Goal: Task Accomplishment & Management: Manage account settings

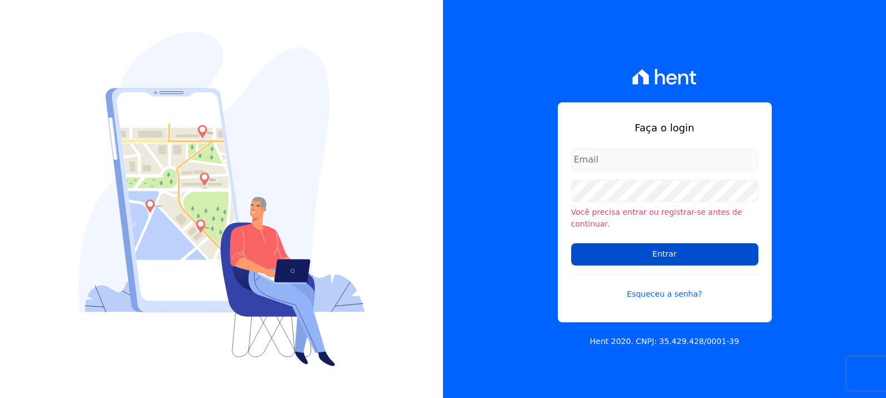
type input "[PERSON_NAME][EMAIL_ADDRESS][PERSON_NAME][DOMAIN_NAME]"
click at [630, 244] on input "Entrar" at bounding box center [664, 255] width 187 height 22
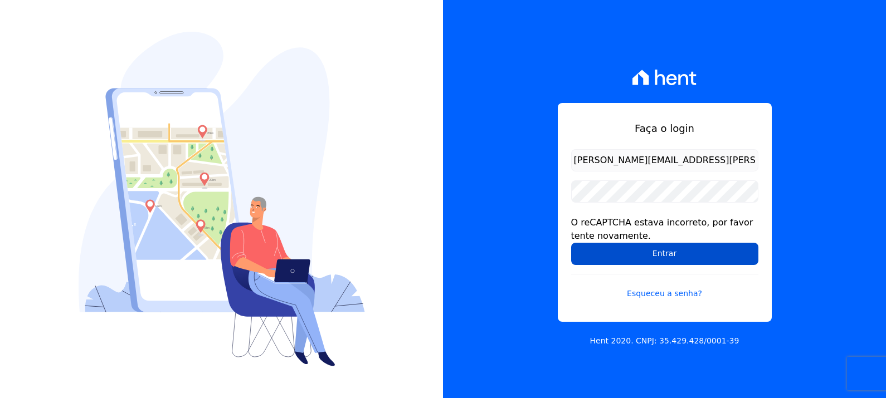
click at [703, 244] on input "Entrar" at bounding box center [664, 254] width 187 height 22
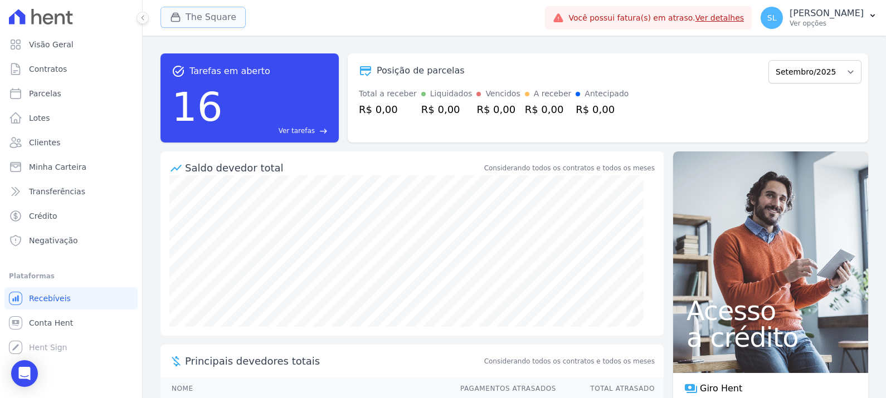
click at [168, 13] on button "The Square" at bounding box center [202, 17] width 85 height 21
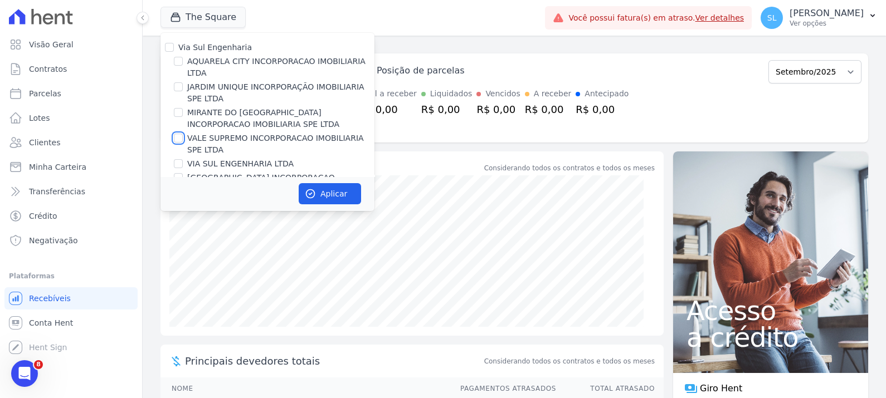
click at [182, 139] on input "VALE SUPREMO INCORPORACAO IMOBILIARIA SPE LTDA" at bounding box center [178, 138] width 9 height 9
checkbox input "true"
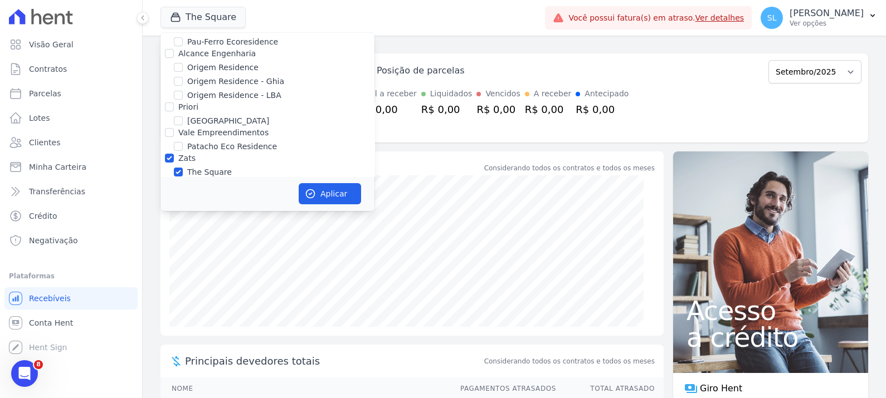
scroll to position [416, 0]
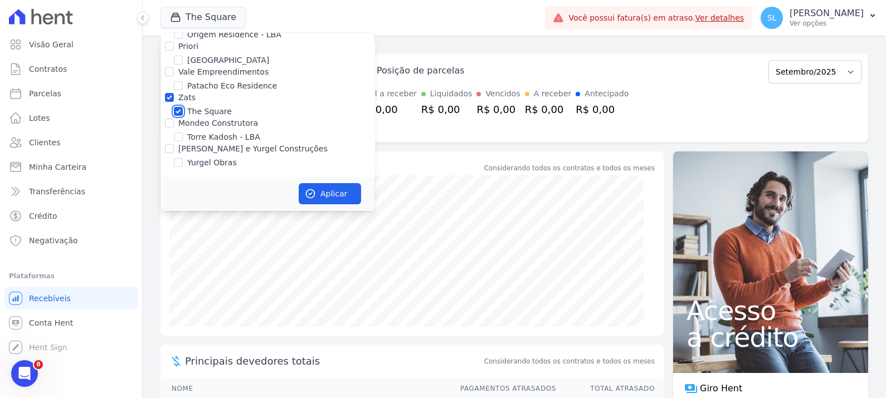
click at [176, 111] on input "The Square" at bounding box center [178, 111] width 9 height 9
checkbox input "false"
click at [361, 205] on div "Aplicar" at bounding box center [267, 194] width 214 height 35
click at [359, 201] on button "Aplicar" at bounding box center [330, 193] width 62 height 21
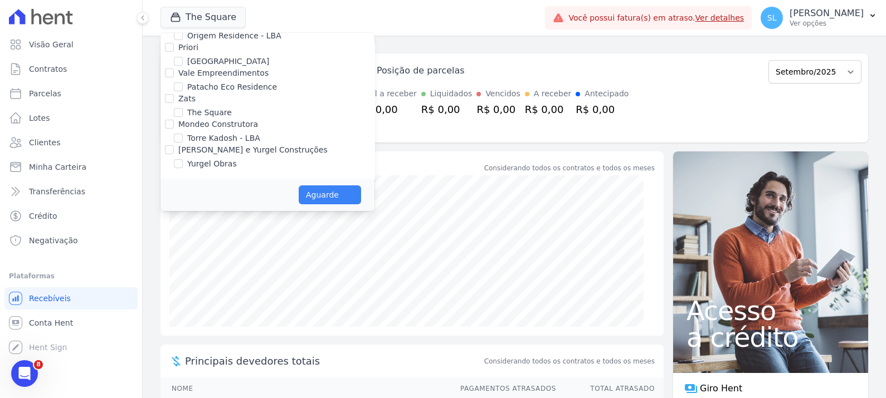
scroll to position [414, 0]
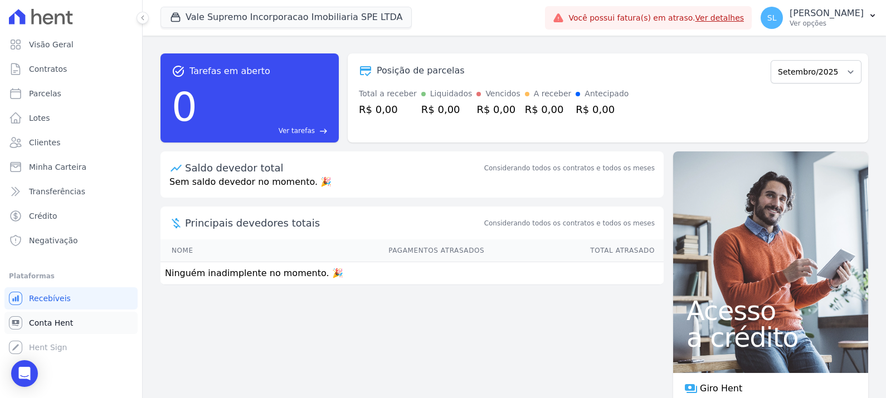
click at [72, 322] on link "Conta Hent" at bounding box center [70, 323] width 133 height 22
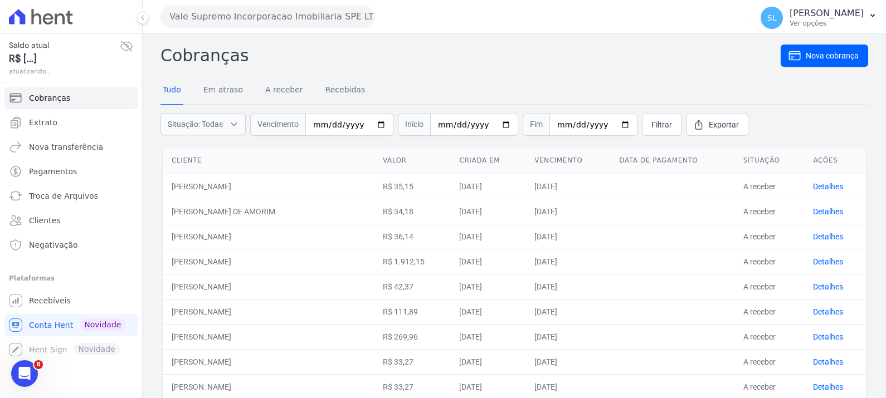
click at [126, 48] on icon at bounding box center [126, 46] width 13 height 13
click at [65, 119] on link "Extrato" at bounding box center [70, 122] width 133 height 22
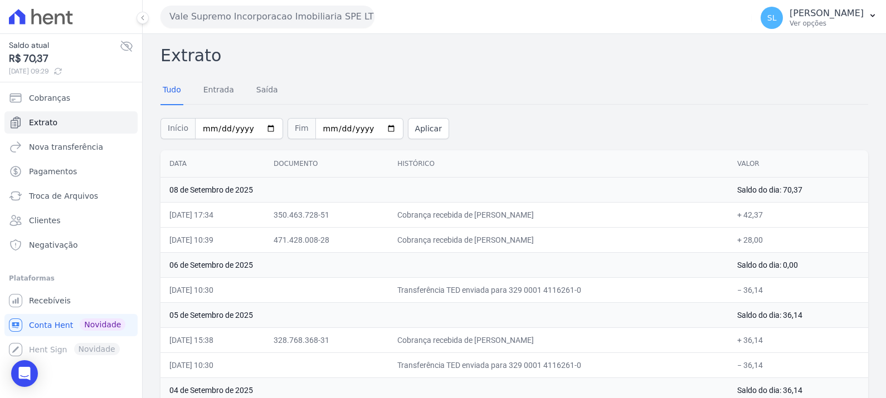
click at [226, 23] on button "Vale Supremo Incorporacao Imobiliaria SPE LTDA" at bounding box center [267, 17] width 214 height 22
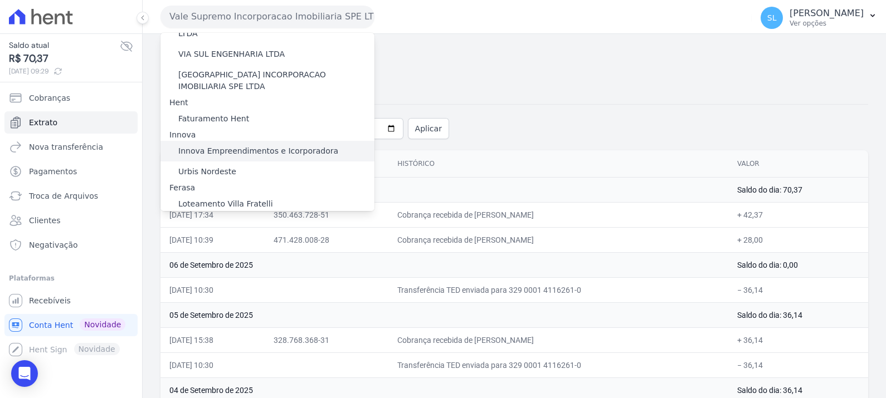
scroll to position [69, 0]
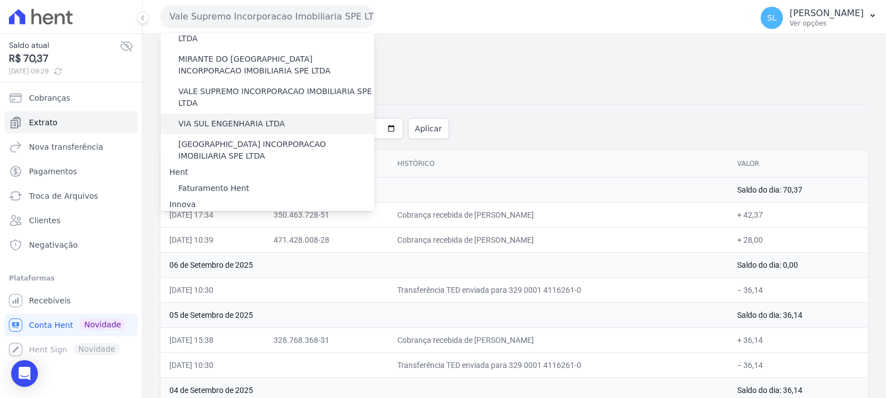
click at [225, 118] on label "VIA SUL ENGENHARIA LTDA" at bounding box center [231, 124] width 106 height 12
click at [0, 0] on input "VIA SUL ENGENHARIA LTDA" at bounding box center [0, 0] width 0 height 0
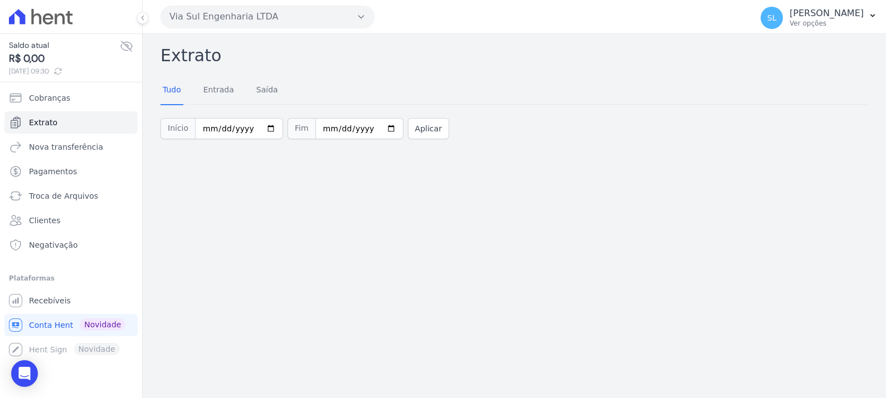
click at [270, 16] on button "Via Sul Engenharia LTDA" at bounding box center [267, 17] width 214 height 22
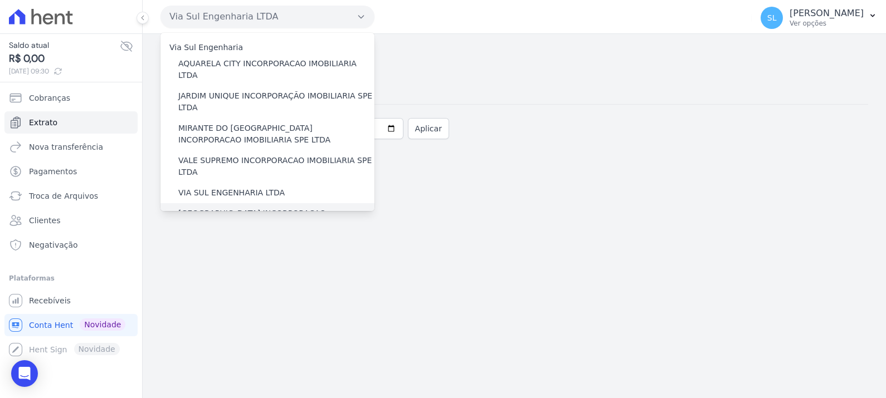
click at [261, 208] on label "[GEOGRAPHIC_DATA] INCORPORACAO IMOBILIARIA SPE LTDA" at bounding box center [276, 219] width 196 height 23
click at [0, 0] on input "[GEOGRAPHIC_DATA] INCORPORACAO IMOBILIARIA SPE LTDA" at bounding box center [0, 0] width 0 height 0
click at [262, 208] on label "[GEOGRAPHIC_DATA] INCORPORACAO IMOBILIARIA SPE LTDA" at bounding box center [276, 219] width 196 height 23
click at [0, 0] on input "[GEOGRAPHIC_DATA] INCORPORACAO IMOBILIARIA SPE LTDA" at bounding box center [0, 0] width 0 height 0
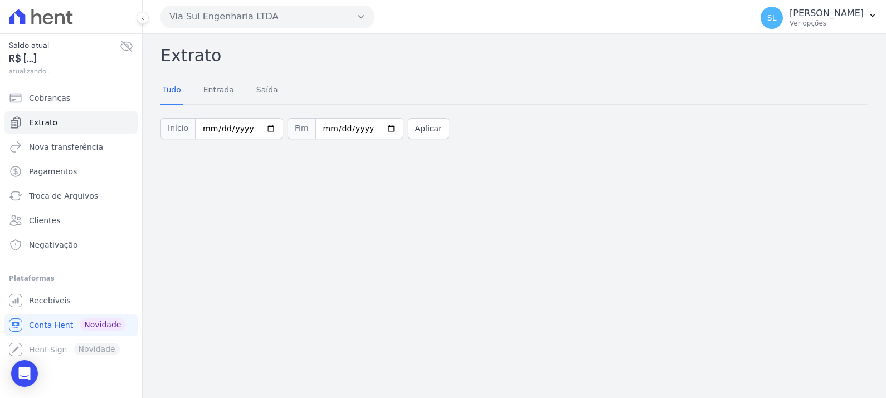
click at [239, 14] on button "Via Sul Engenharia LTDA" at bounding box center [267, 17] width 214 height 22
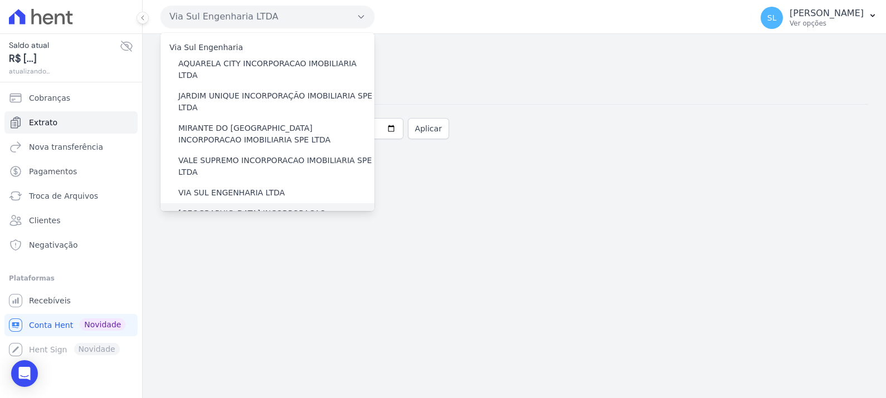
click at [222, 208] on label "[GEOGRAPHIC_DATA] INCORPORACAO IMOBILIARIA SPE LTDA" at bounding box center [276, 219] width 196 height 23
click at [0, 0] on input "[GEOGRAPHIC_DATA] INCORPORACAO IMOBILIARIA SPE LTDA" at bounding box center [0, 0] width 0 height 0
click at [222, 208] on label "[GEOGRAPHIC_DATA] INCORPORACAO IMOBILIARIA SPE LTDA" at bounding box center [276, 219] width 196 height 23
click at [0, 0] on input "[GEOGRAPHIC_DATA] INCORPORACAO IMOBILIARIA SPE LTDA" at bounding box center [0, 0] width 0 height 0
click at [223, 208] on label "[GEOGRAPHIC_DATA] INCORPORACAO IMOBILIARIA SPE LTDA" at bounding box center [276, 219] width 196 height 23
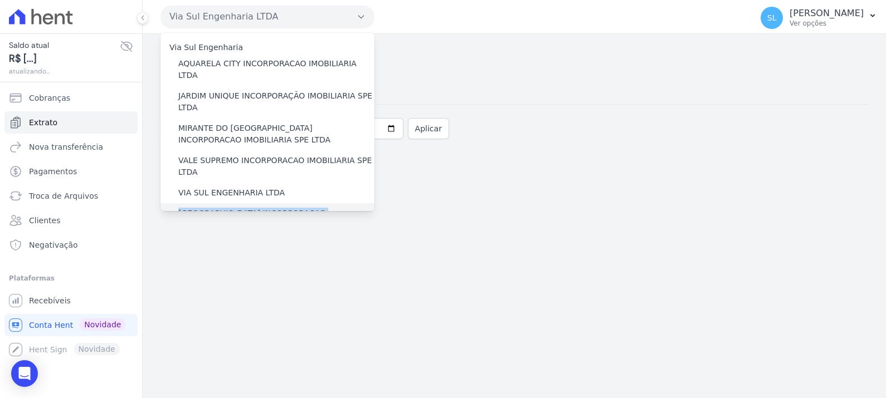
click at [0, 0] on input "[GEOGRAPHIC_DATA] INCORPORACAO IMOBILIARIA SPE LTDA" at bounding box center [0, 0] width 0 height 0
click at [208, 208] on label "[GEOGRAPHIC_DATA] INCORPORACAO IMOBILIARIA SPE LTDA" at bounding box center [276, 219] width 196 height 23
click at [0, 0] on input "[GEOGRAPHIC_DATA] INCORPORACAO IMOBILIARIA SPE LTDA" at bounding box center [0, 0] width 0 height 0
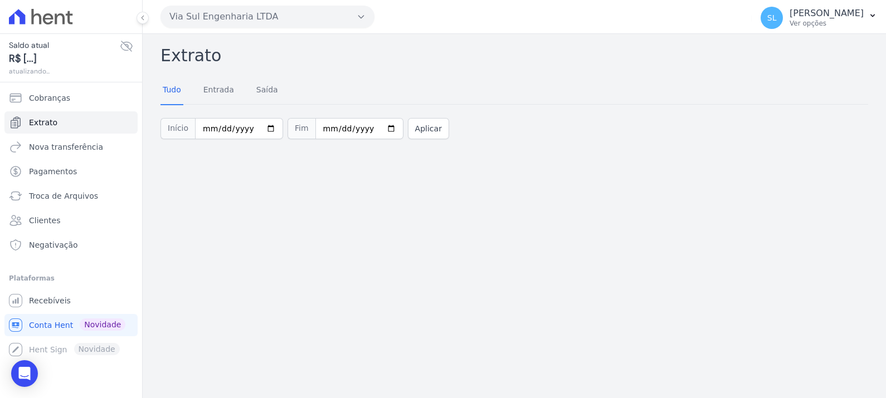
click at [207, 252] on div "Extrato Tudo Entrada Saída Início 2025-09-01 Fim 2025-09-09 Aplicar" at bounding box center [514, 216] width 743 height 364
click at [67, 54] on span "R$ [...]" at bounding box center [64, 58] width 111 height 15
click at [70, 93] on link "Cobranças" at bounding box center [70, 98] width 133 height 22
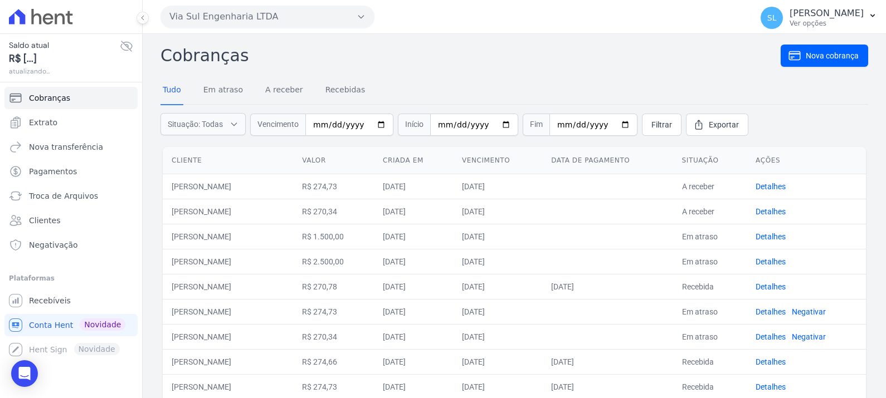
click at [179, 13] on button "Via Sul Engenharia LTDA" at bounding box center [267, 17] width 214 height 22
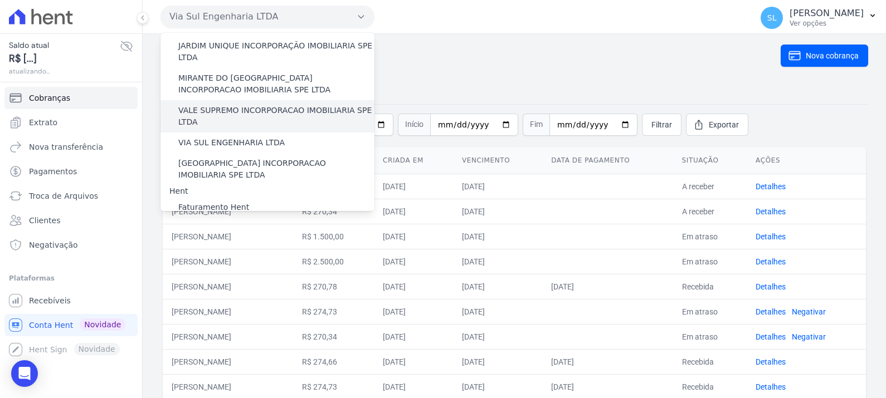
scroll to position [139, 0]
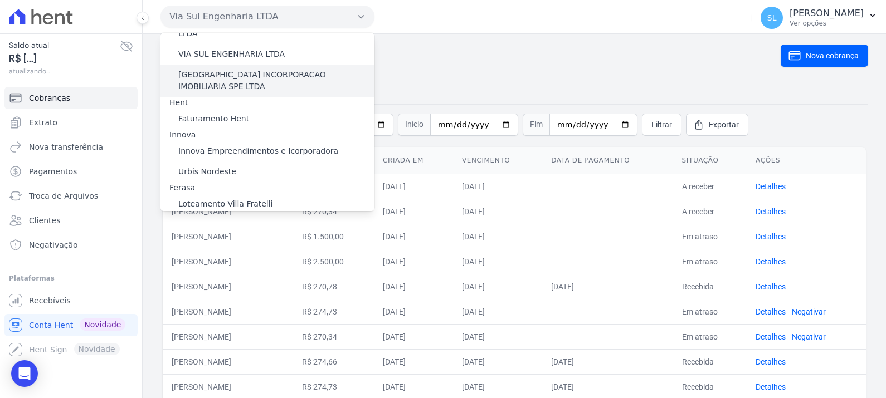
click at [224, 69] on label "[GEOGRAPHIC_DATA] INCORPORACAO IMOBILIARIA SPE LTDA" at bounding box center [276, 80] width 196 height 23
click at [0, 0] on input "[GEOGRAPHIC_DATA] INCORPORACAO IMOBILIARIA SPE LTDA" at bounding box center [0, 0] width 0 height 0
click at [226, 69] on label "[GEOGRAPHIC_DATA] INCORPORACAO IMOBILIARIA SPE LTDA" at bounding box center [276, 80] width 196 height 23
click at [0, 0] on input "[GEOGRAPHIC_DATA] INCORPORACAO IMOBILIARIA SPE LTDA" at bounding box center [0, 0] width 0 height 0
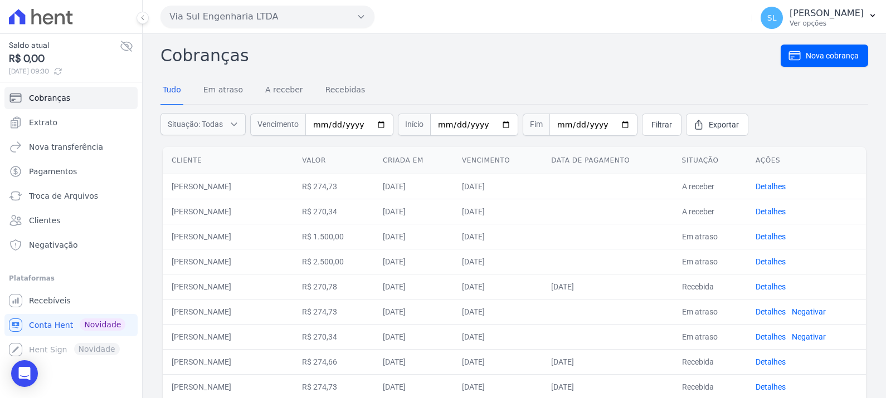
click at [213, 13] on button "Via Sul Engenharia LTDA" at bounding box center [267, 17] width 214 height 22
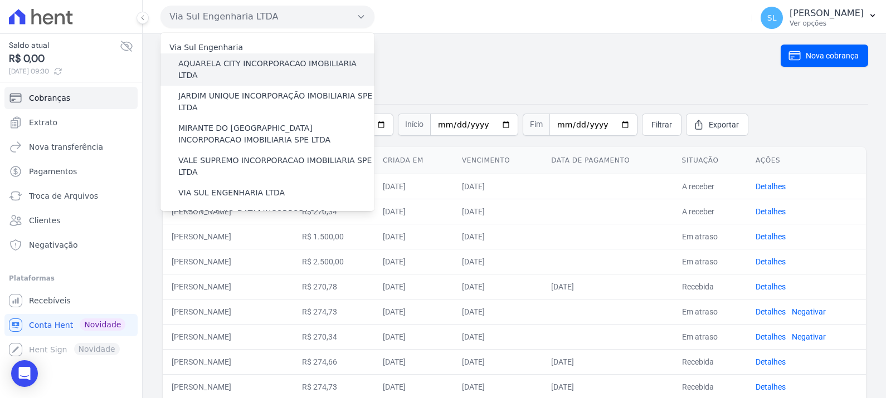
click at [209, 67] on label "AQUARELA CITY INCORPORACAO IMOBILIARIA LTDA" at bounding box center [276, 69] width 196 height 23
click at [0, 0] on input "AQUARELA CITY INCORPORACAO IMOBILIARIA LTDA" at bounding box center [0, 0] width 0 height 0
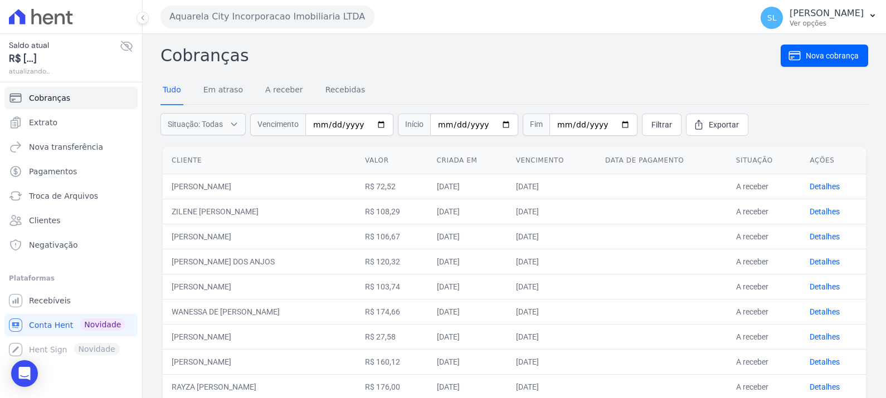
click at [176, 22] on button "Aquarela City Incorporacao Imobiliaria LTDA" at bounding box center [267, 17] width 214 height 22
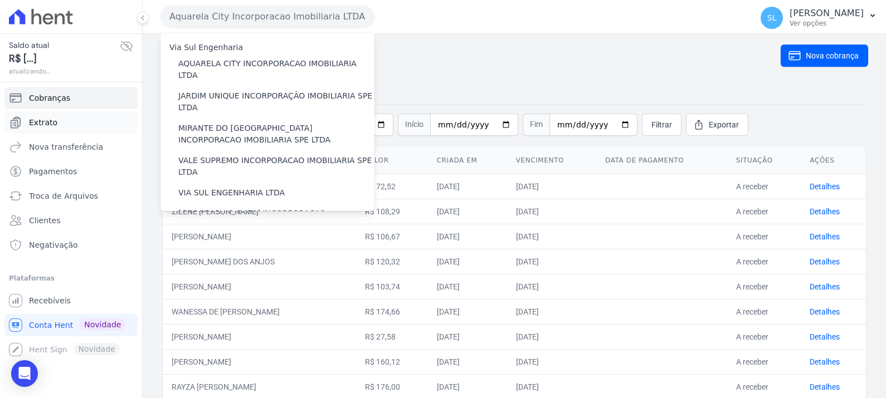
click at [91, 114] on link "Extrato" at bounding box center [70, 122] width 133 height 22
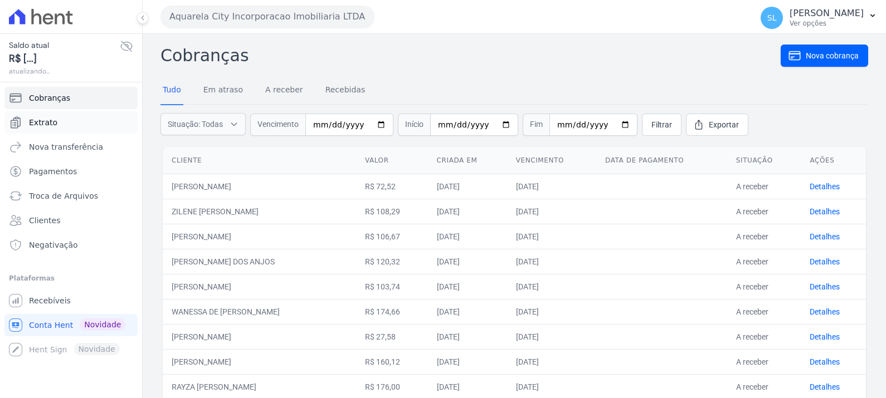
click at [89, 121] on link "Extrato" at bounding box center [70, 122] width 133 height 22
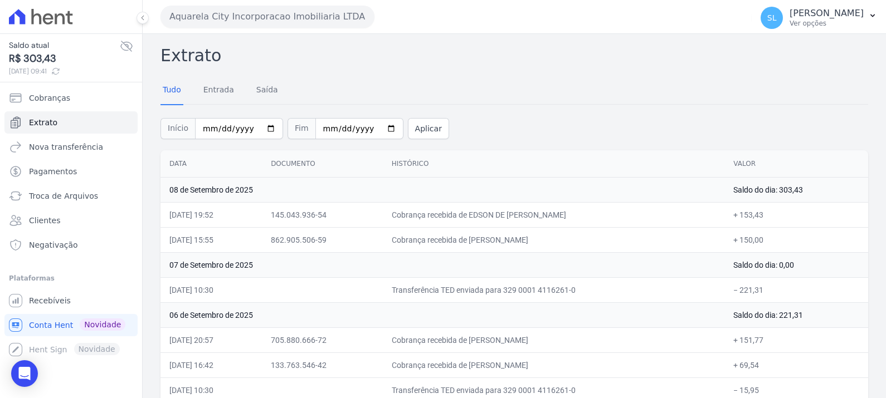
click at [176, 20] on button "Aquarela City Incorporacao Imobiliaria LTDA" at bounding box center [267, 17] width 214 height 22
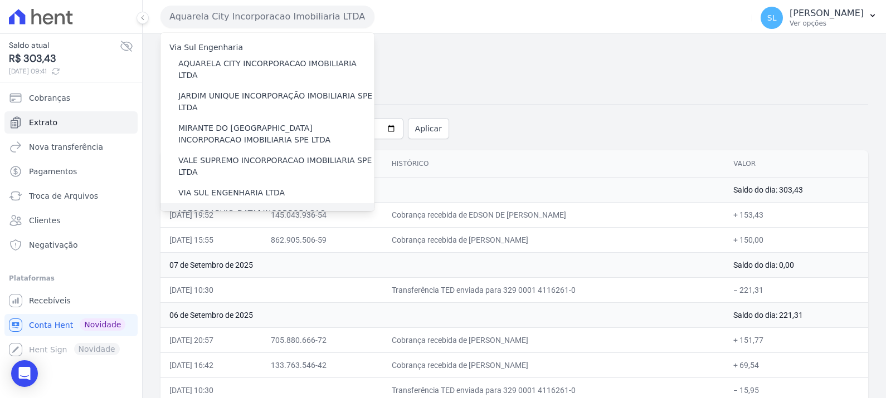
click at [215, 208] on label "[GEOGRAPHIC_DATA] INCORPORACAO IMOBILIARIA SPE LTDA" at bounding box center [276, 219] width 196 height 23
click at [0, 0] on input "[GEOGRAPHIC_DATA] INCORPORACAO IMOBILIARIA SPE LTDA" at bounding box center [0, 0] width 0 height 0
click at [214, 208] on label "[GEOGRAPHIC_DATA] INCORPORACAO IMOBILIARIA SPE LTDA" at bounding box center [276, 219] width 196 height 23
click at [0, 0] on input "[GEOGRAPHIC_DATA] INCORPORACAO IMOBILIARIA SPE LTDA" at bounding box center [0, 0] width 0 height 0
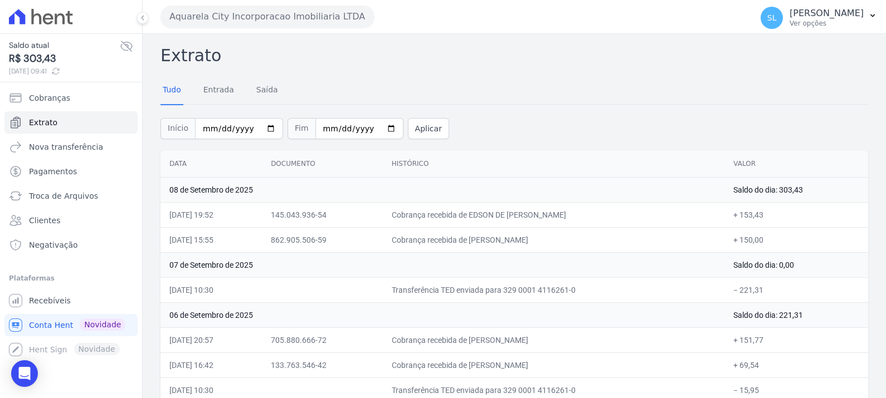
click at [297, 13] on button "Aquarela City Incorporacao Imobiliaria LTDA" at bounding box center [267, 17] width 214 height 22
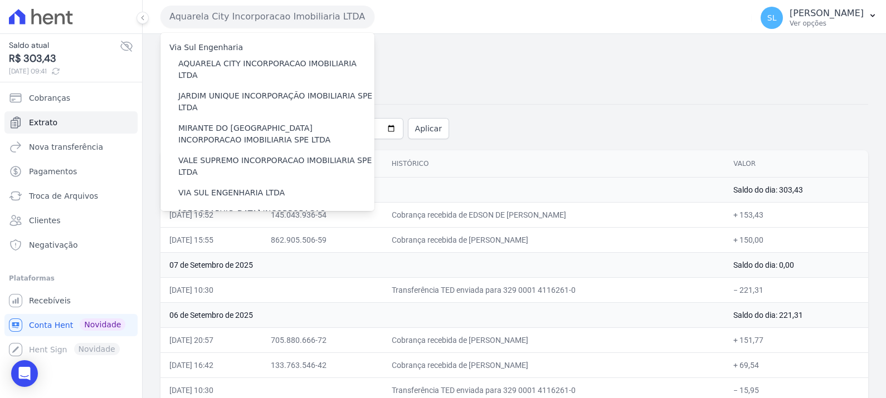
click at [275, 50] on div "Via Sul Engenharia" at bounding box center [267, 48] width 214 height 12
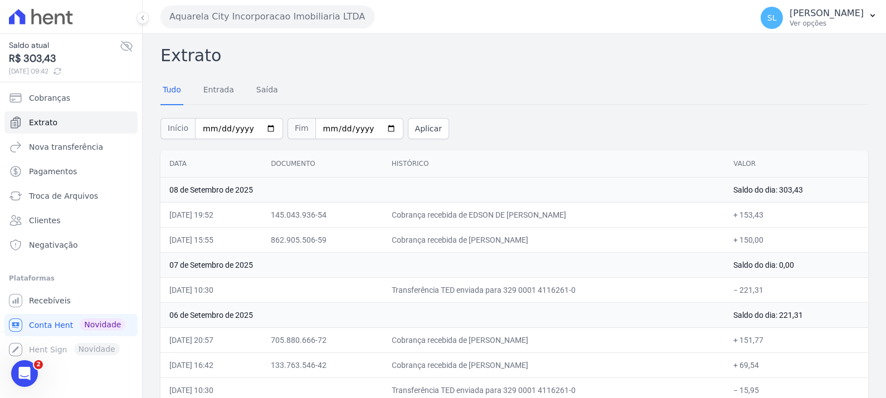
click at [265, 17] on button "Aquarela City Incorporacao Imobiliaria LTDA" at bounding box center [267, 17] width 214 height 22
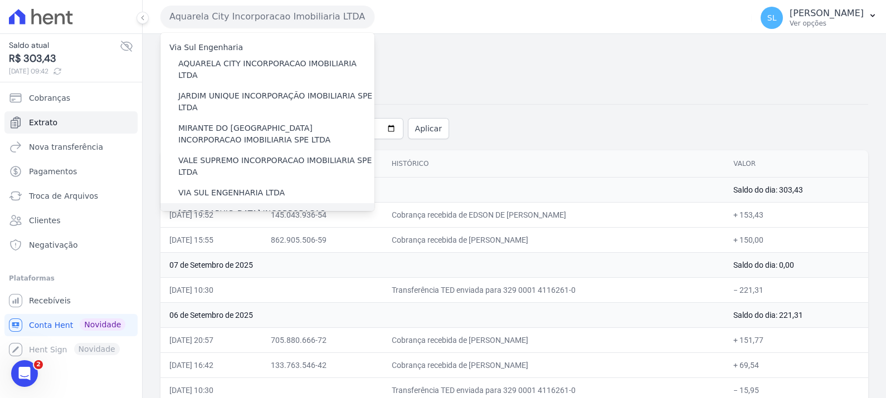
click at [249, 208] on label "[GEOGRAPHIC_DATA] INCORPORACAO IMOBILIARIA SPE LTDA" at bounding box center [276, 219] width 196 height 23
click at [0, 0] on input "[GEOGRAPHIC_DATA] INCORPORACAO IMOBILIARIA SPE LTDA" at bounding box center [0, 0] width 0 height 0
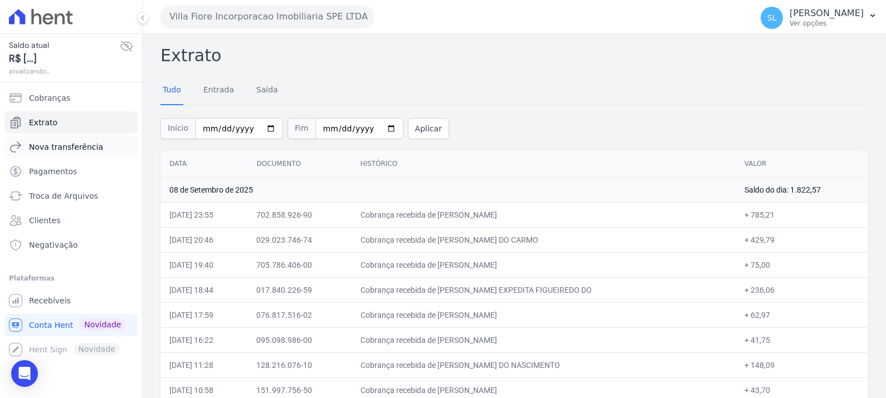
click at [51, 142] on span "Nova transferência" at bounding box center [66, 147] width 74 height 11
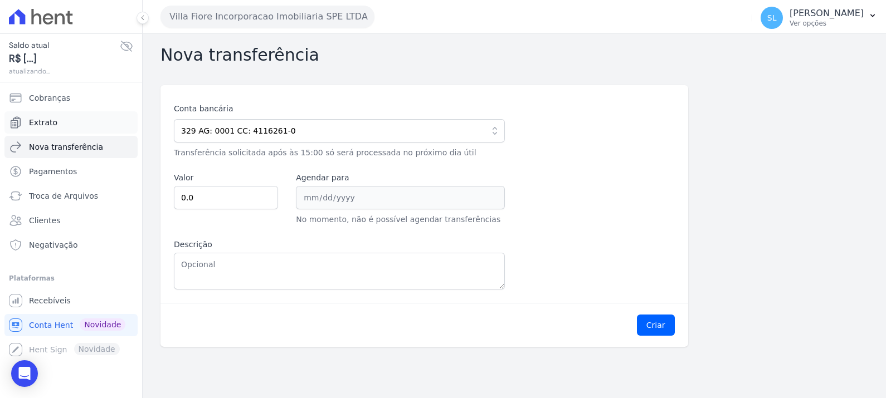
click at [61, 114] on link "Extrato" at bounding box center [70, 122] width 133 height 22
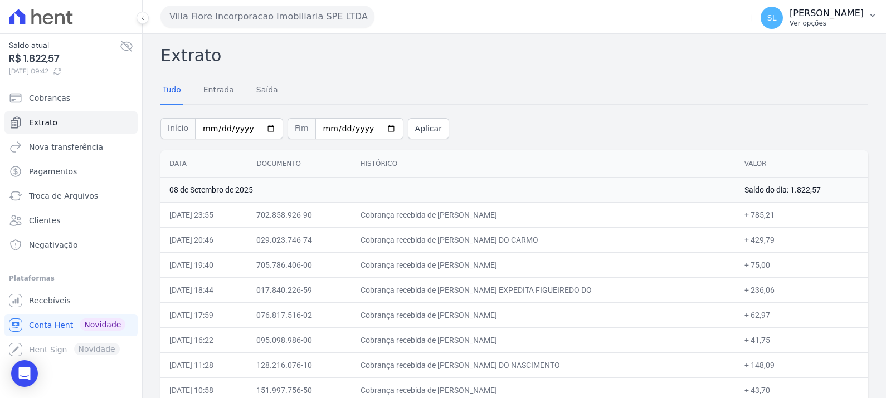
click at [819, 14] on p "[PERSON_NAME]" at bounding box center [827, 13] width 74 height 11
click at [36, 13] on icon at bounding box center [41, 17] width 64 height 16
click at [23, 33] on div "Saldo atual R$ 1.822,57 [DATE] 09:42" at bounding box center [71, 57] width 142 height 49
click at [21, 20] on icon at bounding box center [17, 16] width 16 height 15
click at [31, 17] on icon at bounding box center [41, 17] width 64 height 16
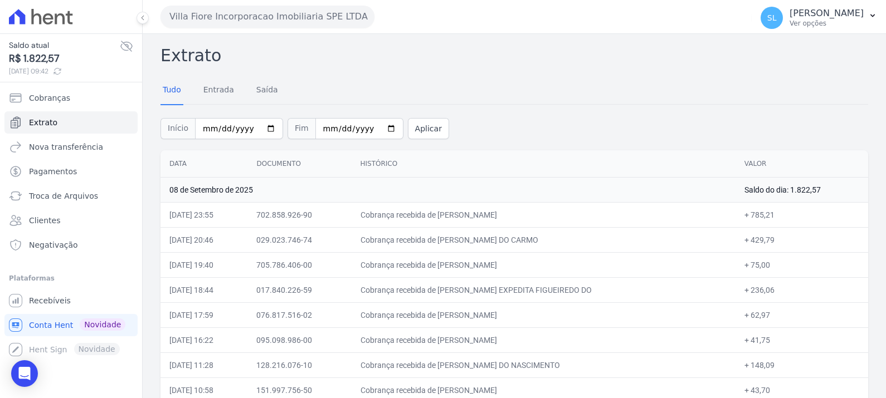
click at [17, 17] on icon at bounding box center [41, 17] width 64 height 16
click at [60, 300] on span "Recebíveis" at bounding box center [50, 300] width 42 height 11
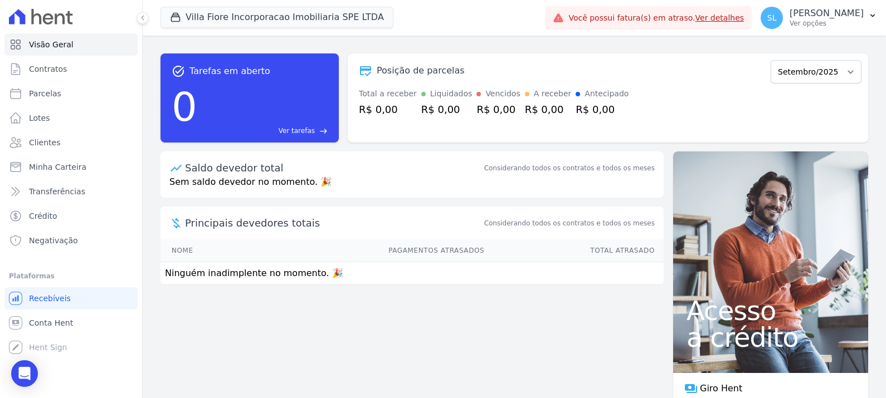
click at [43, 21] on icon at bounding box center [48, 18] width 11 height 11
click at [230, 22] on button "Villa Fiore Incorporacao Imobiliaria SPE LTDA" at bounding box center [276, 17] width 233 height 21
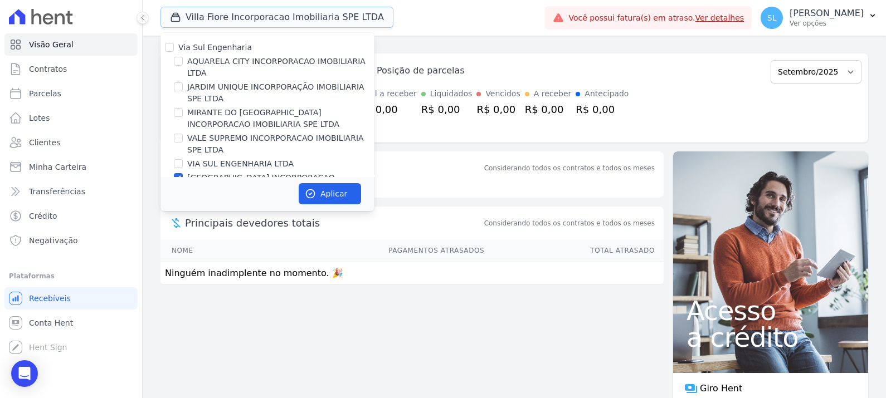
scroll to position [69, 0]
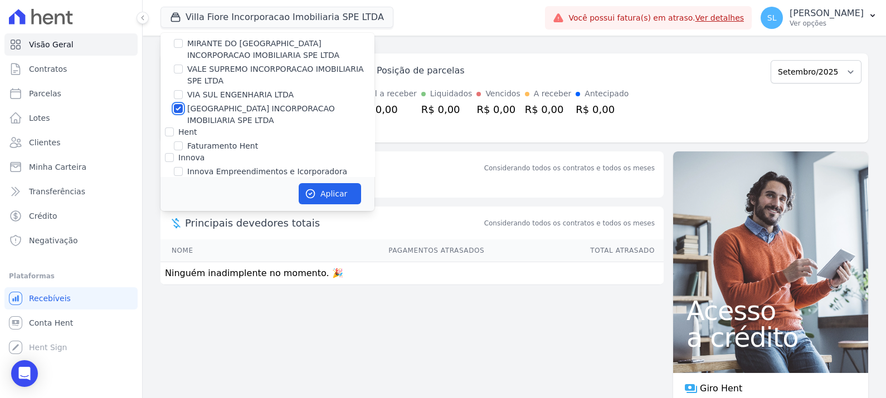
click at [174, 108] on input "[GEOGRAPHIC_DATA] INCORPORACAO IMOBILIARIA SPE LTDA" at bounding box center [178, 108] width 9 height 9
checkbox input "false"
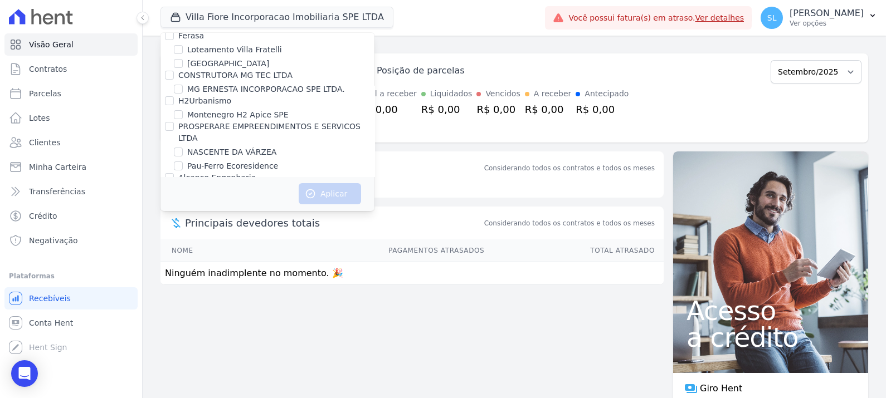
scroll to position [209, 0]
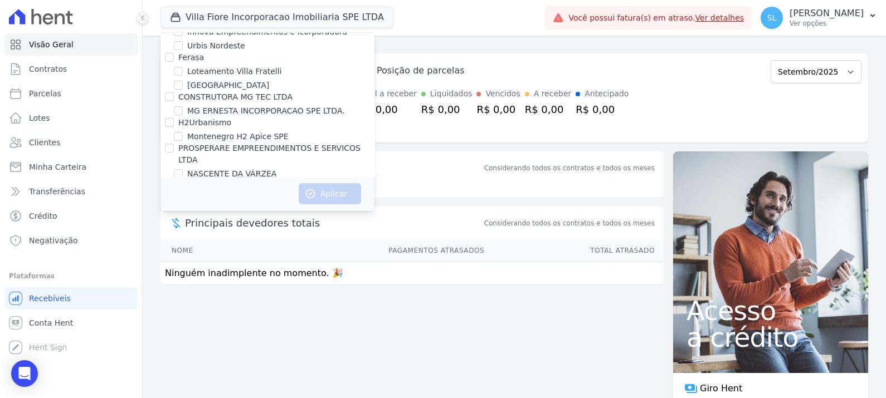
click at [187, 140] on label "Montenegro H2 Apice SPE" at bounding box center [237, 137] width 101 height 12
click at [183, 140] on input "Montenegro H2 Apice SPE" at bounding box center [178, 136] width 9 height 9
checkbox input "true"
click at [315, 185] on button "Aplicar" at bounding box center [330, 193] width 62 height 21
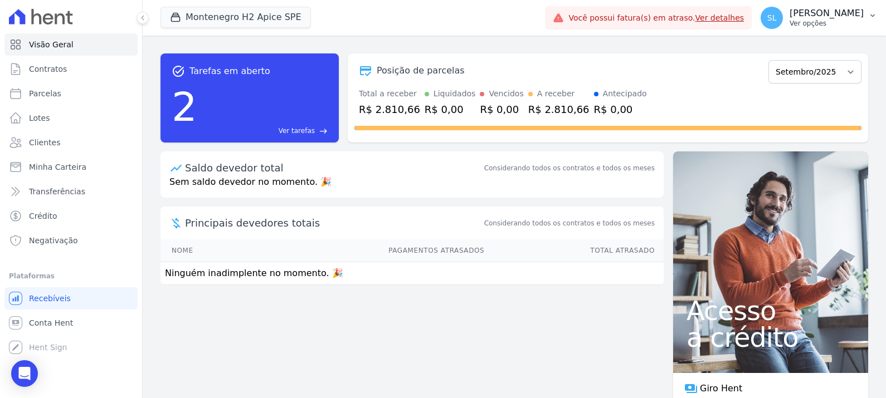
click at [832, 11] on p "[PERSON_NAME]" at bounding box center [827, 13] width 74 height 11
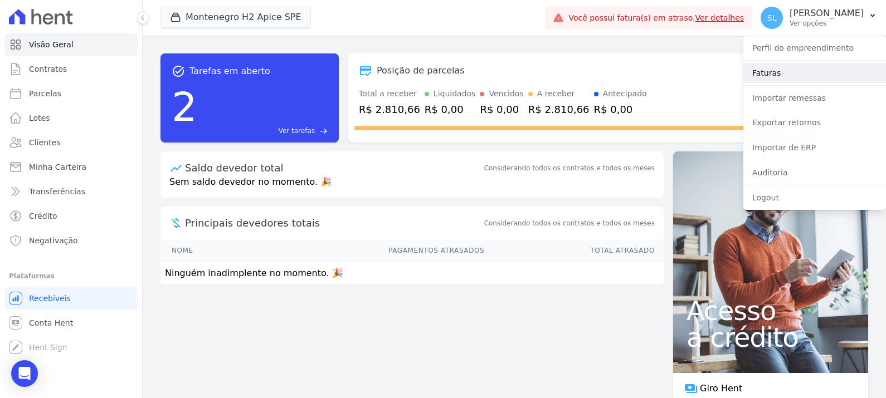
click at [780, 76] on link "Faturas" at bounding box center [814, 73] width 143 height 20
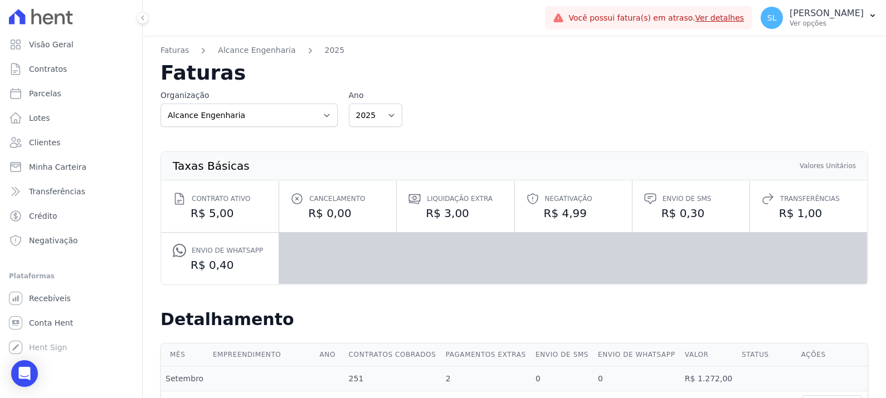
drag, startPoint x: 222, startPoint y: 99, endPoint x: 235, endPoint y: 110, distance: 17.0
click at [222, 99] on label "Organização" at bounding box center [248, 96] width 177 height 12
click at [236, 110] on select "Alcance Engenharia CONSTRUTORA MG TEC LTDA [PERSON_NAME] e Yurgel Construções H…" at bounding box center [248, 115] width 177 height 23
select select "4df0ad99-6daf-4b5a-aa2d-0f67aa1304cd"
click at [160, 104] on select "Alcance Engenharia CONSTRUTORA MG TEC LTDA [PERSON_NAME] e Yurgel Construções H…" at bounding box center [248, 115] width 177 height 23
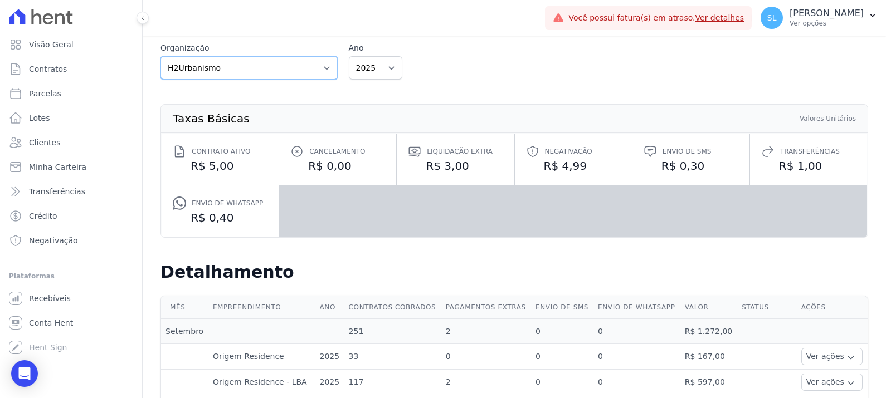
scroll to position [69, 0]
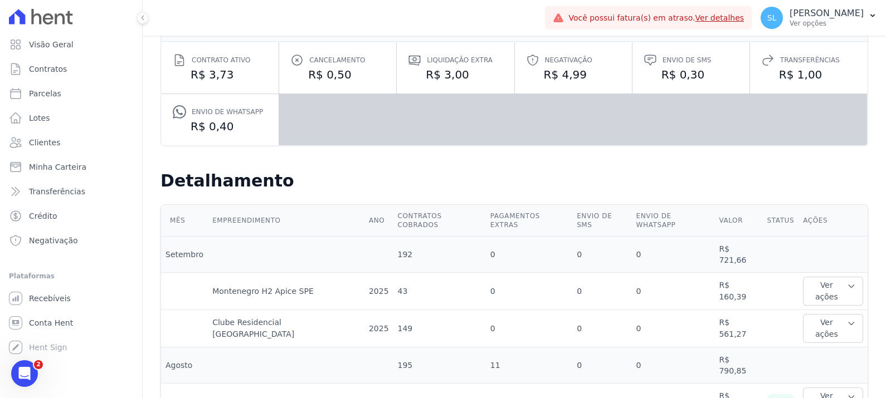
scroll to position [139, 0]
click at [813, 277] on button "Ver ações" at bounding box center [833, 291] width 60 height 29
click at [815, 308] on link "Ver detalhes" at bounding box center [831, 314] width 49 height 12
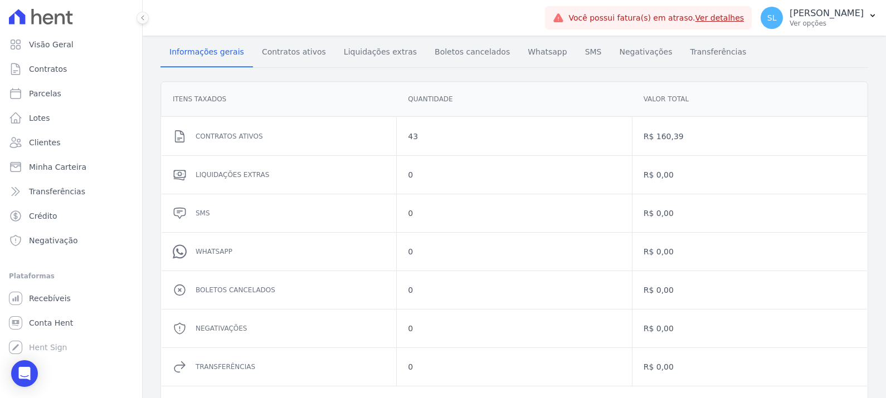
scroll to position [25, 0]
